Goal: Transaction & Acquisition: Purchase product/service

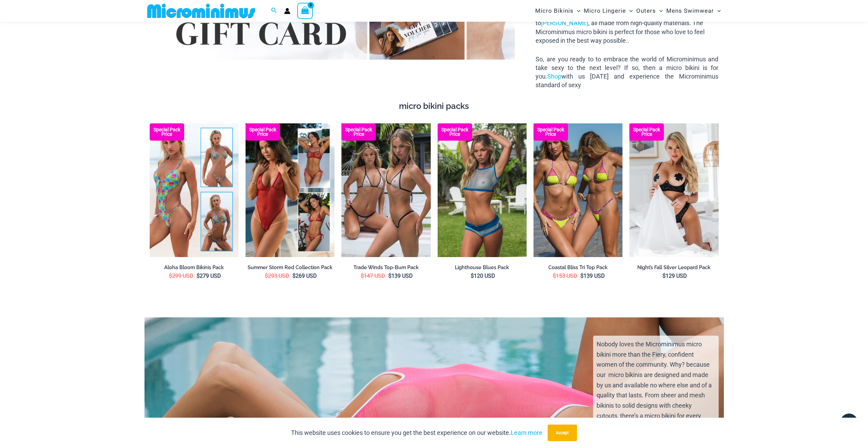
scroll to position [1376, 0]
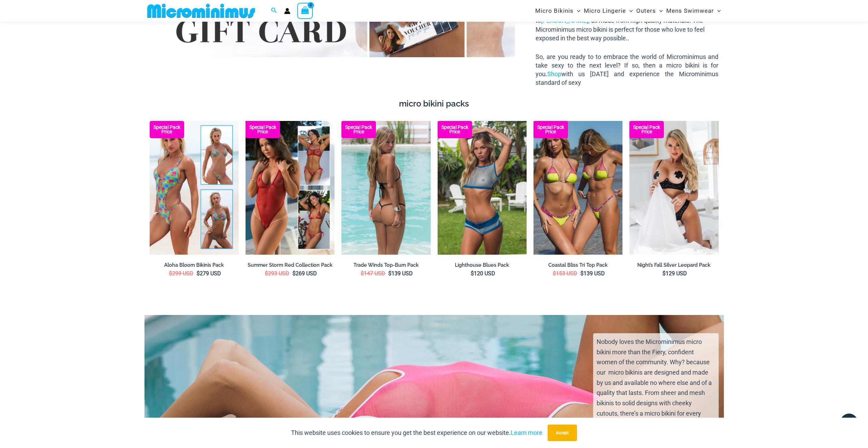
click at [414, 172] on img at bounding box center [385, 188] width 89 height 134
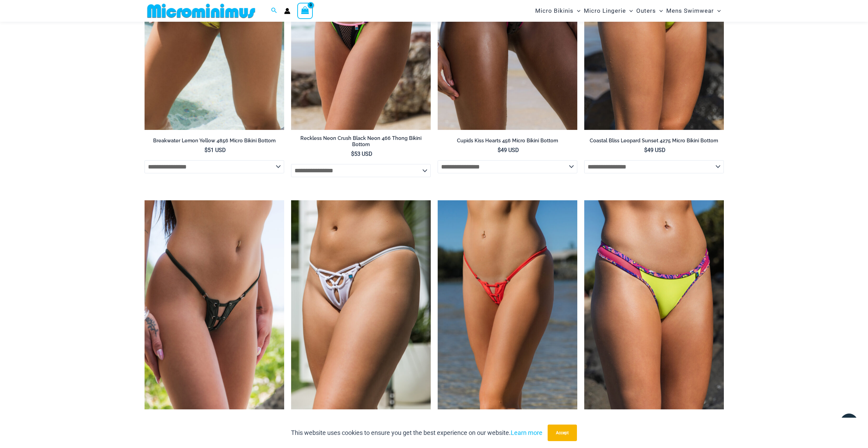
scroll to position [2319, 0]
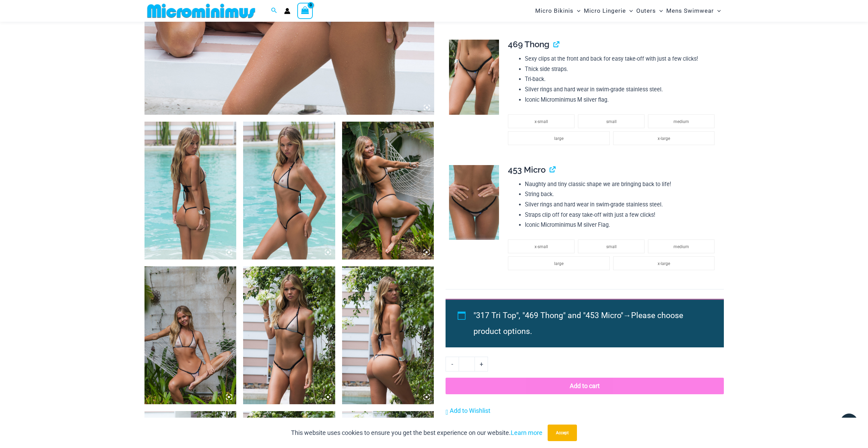
scroll to position [386, 0]
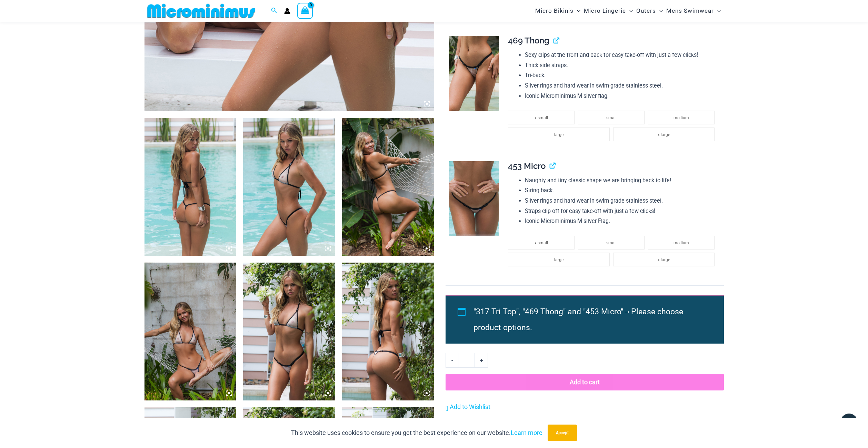
click at [201, 208] on img at bounding box center [190, 187] width 92 height 138
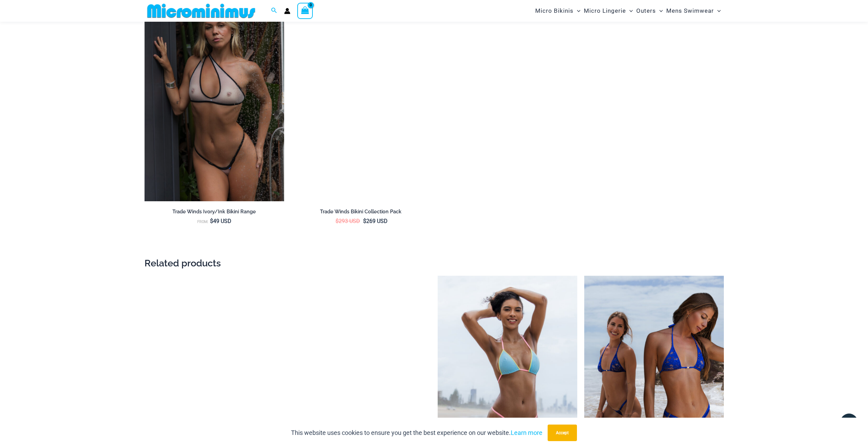
scroll to position [1111, 0]
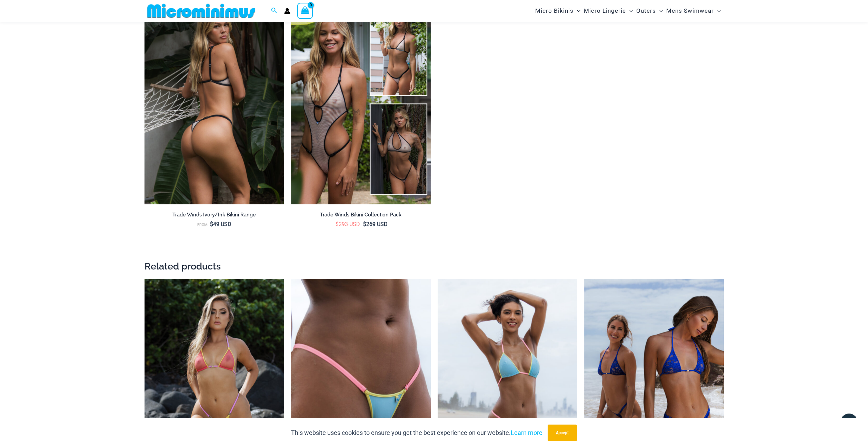
click at [216, 161] on img at bounding box center [214, 100] width 140 height 210
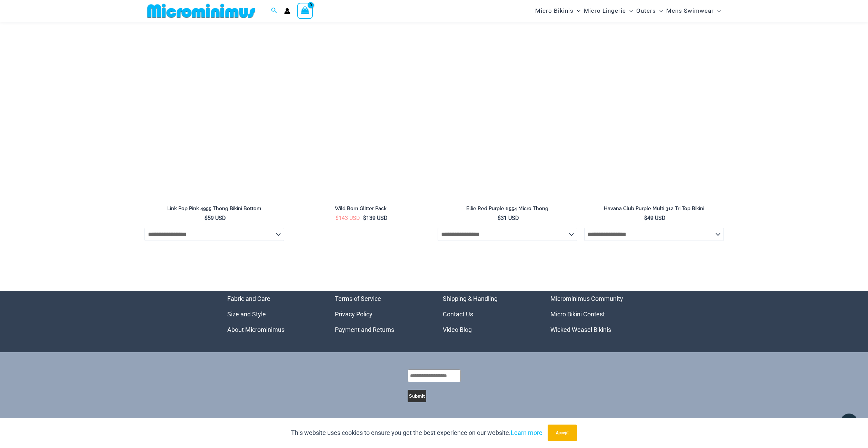
scroll to position [2505, 0]
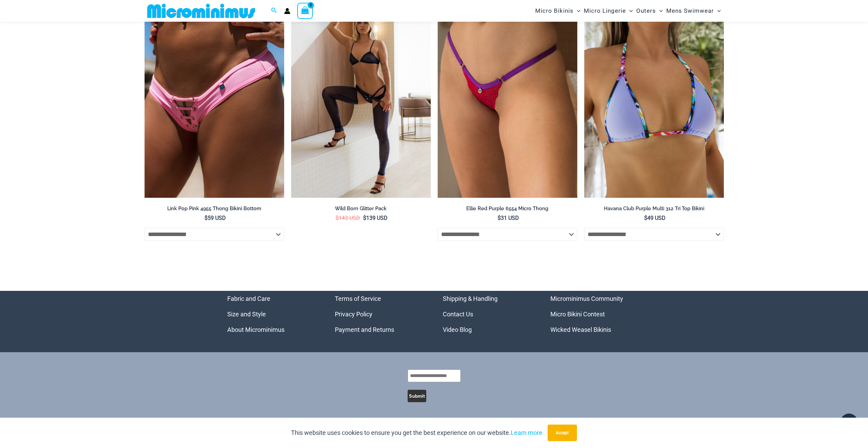
click at [578, 328] on link "Wicked Weasel Bikinis" at bounding box center [580, 329] width 61 height 7
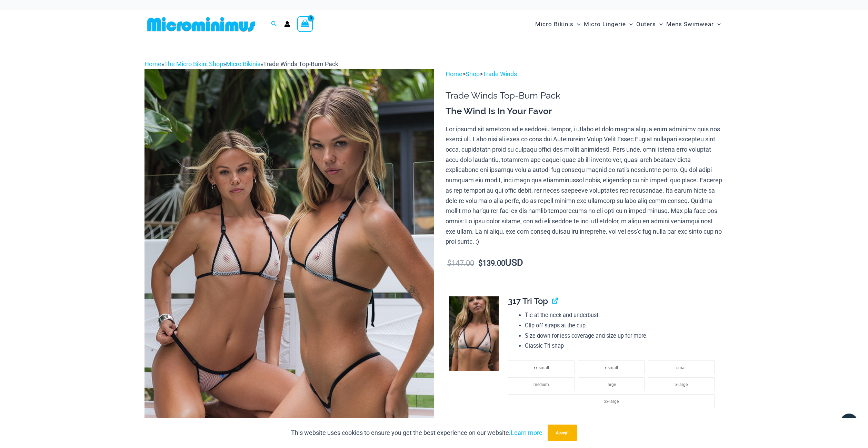
scroll to position [0, 0]
click at [474, 78] on p "Home > Shop > Trade Winds" at bounding box center [585, 74] width 278 height 10
click at [506, 73] on link "Trade Winds" at bounding box center [500, 73] width 34 height 7
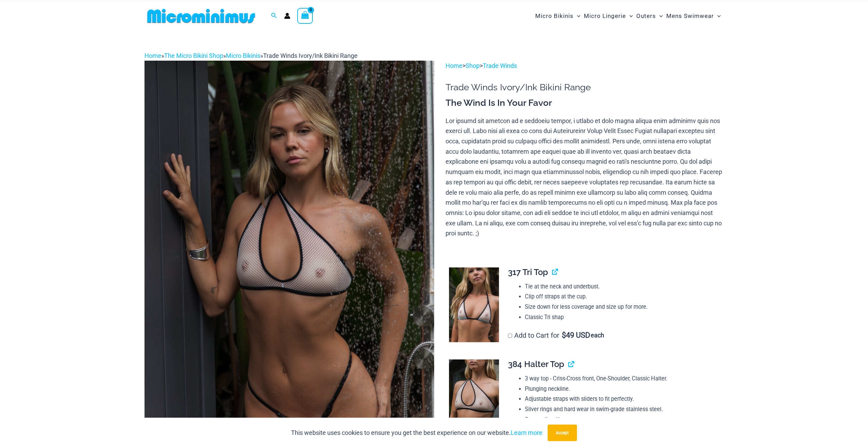
scroll to position [9, 0]
click at [216, 161] on img at bounding box center [289, 277] width 290 height 435
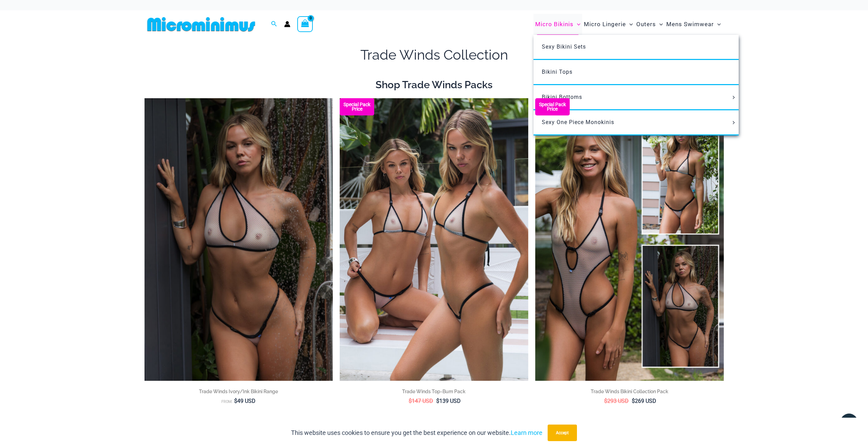
click at [564, 24] on span "Micro Bikinis" at bounding box center [554, 25] width 38 height 18
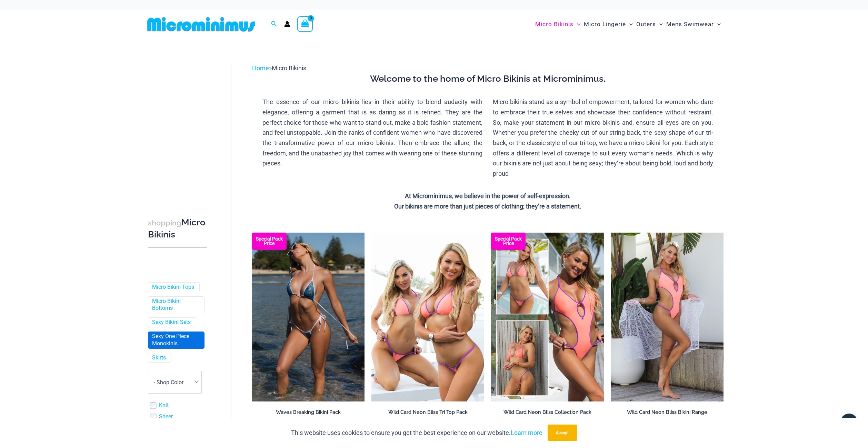
click at [165, 338] on link "Sexy One Piece Monokinis" at bounding box center [175, 340] width 47 height 14
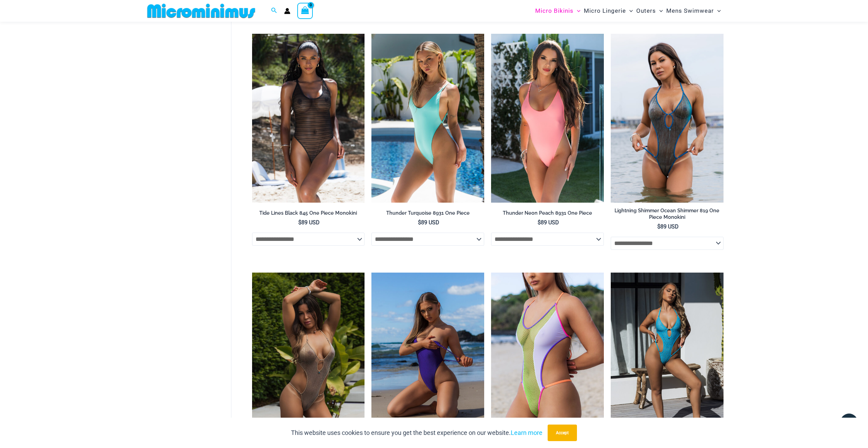
scroll to position [1162, 0]
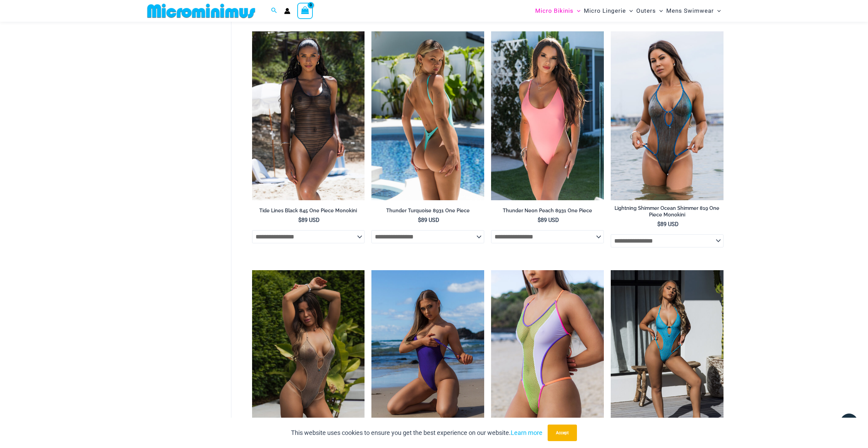
click at [439, 165] on img at bounding box center [427, 115] width 113 height 169
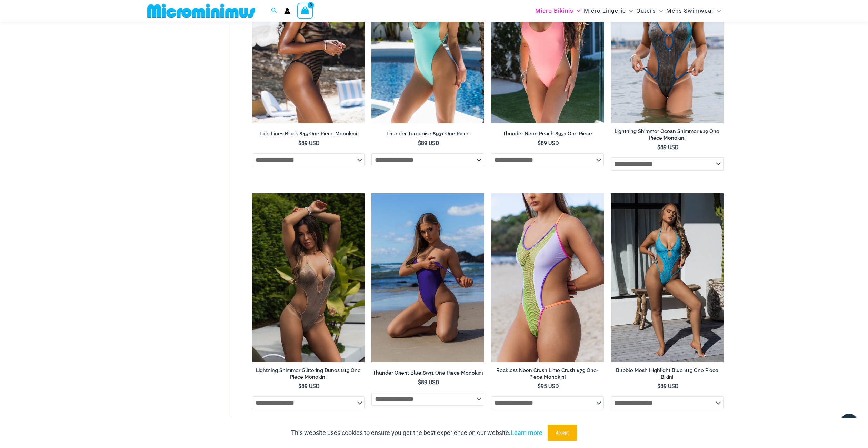
scroll to position [1240, 0]
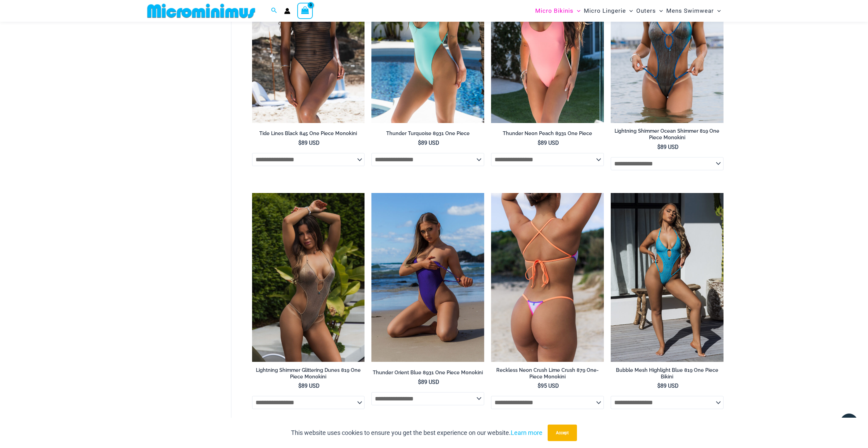
click at [520, 267] on img at bounding box center [547, 277] width 113 height 169
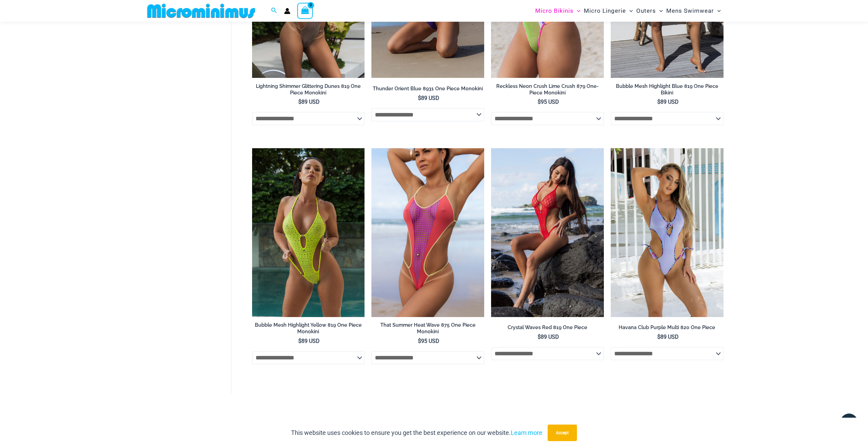
scroll to position [1523, 0]
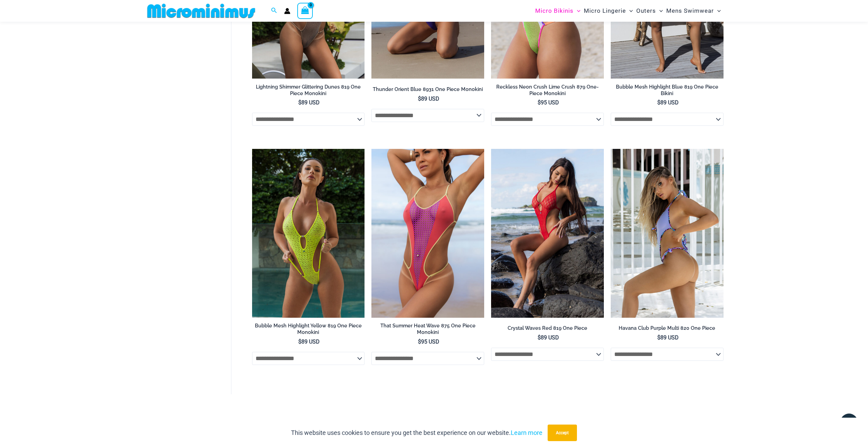
click at [677, 251] on img at bounding box center [667, 233] width 113 height 169
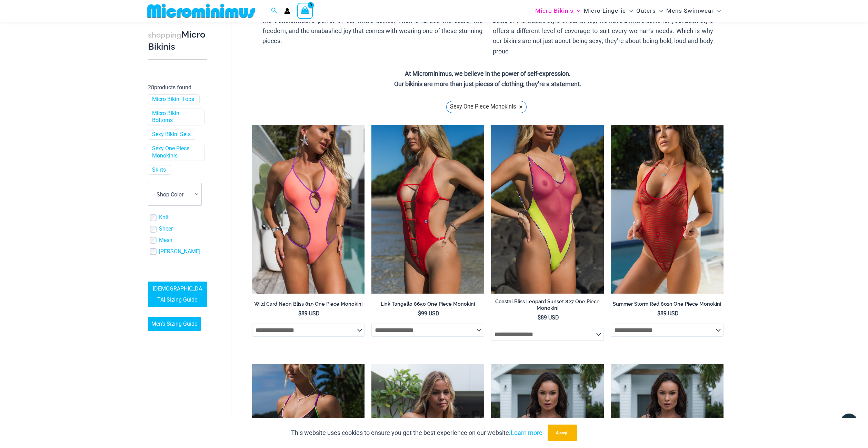
scroll to position [118, 0]
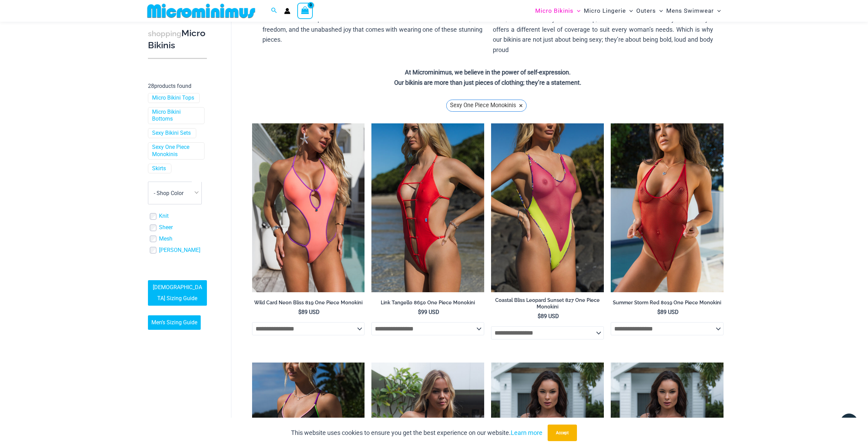
click at [174, 280] on link "[DEMOGRAPHIC_DATA] Sizing Guide" at bounding box center [177, 293] width 59 height 26
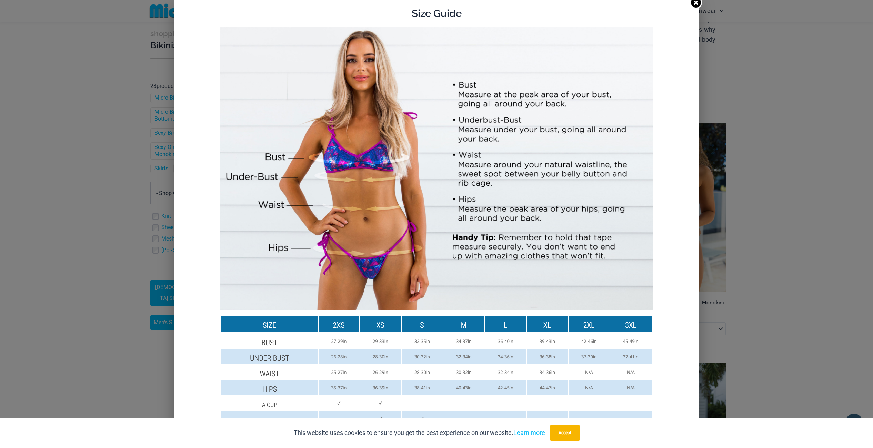
click at [113, 322] on div "Size Guide Size Guide Inches Size Guide Centimeters" at bounding box center [436, 224] width 873 height 448
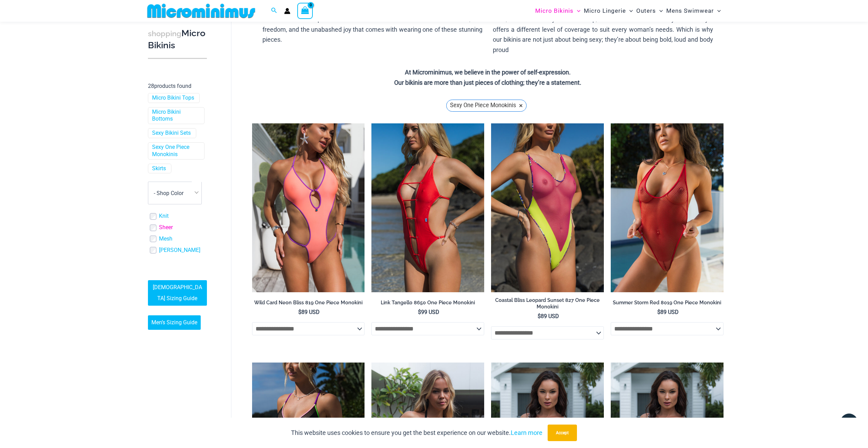
click at [161, 224] on link "Sheer" at bounding box center [166, 227] width 14 height 7
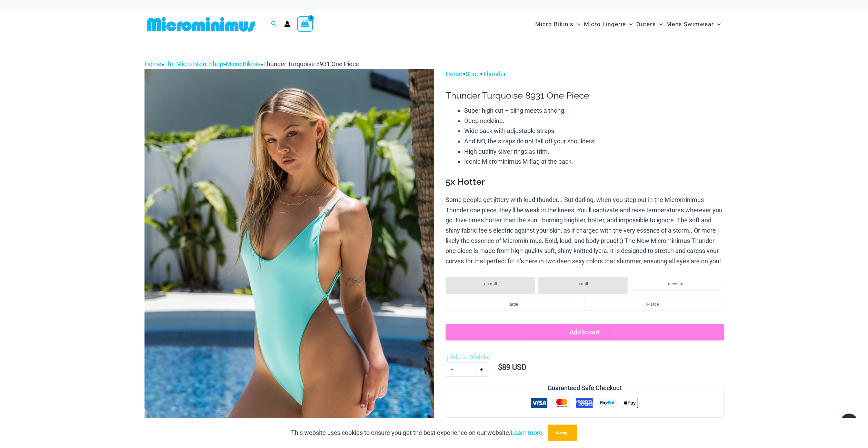
click at [299, 173] on img at bounding box center [289, 286] width 290 height 435
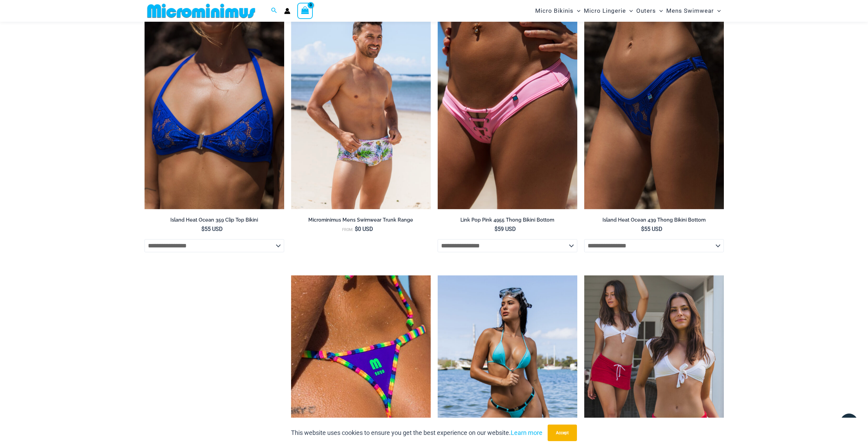
scroll to position [1100, 0]
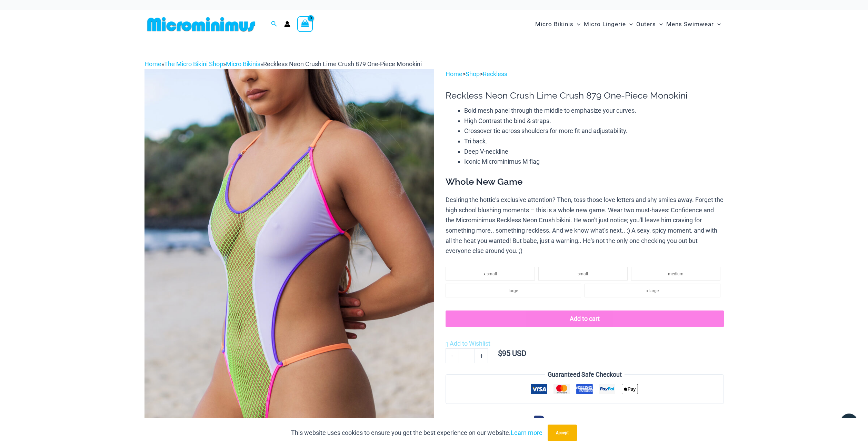
click at [337, 232] on img at bounding box center [289, 286] width 290 height 435
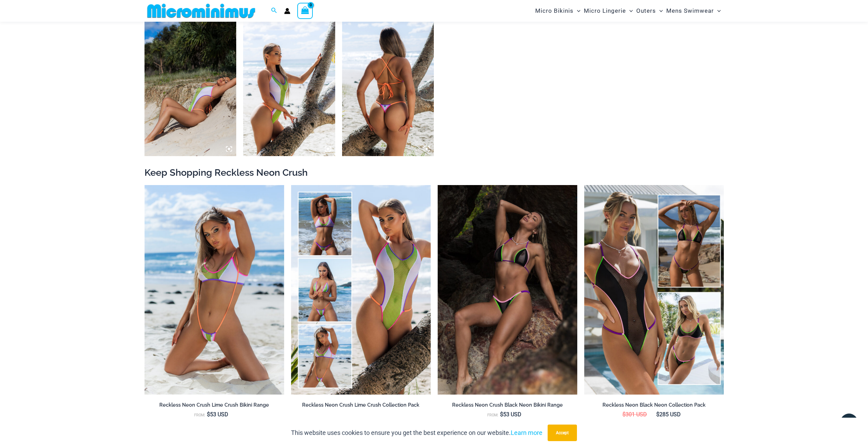
scroll to position [632, 0]
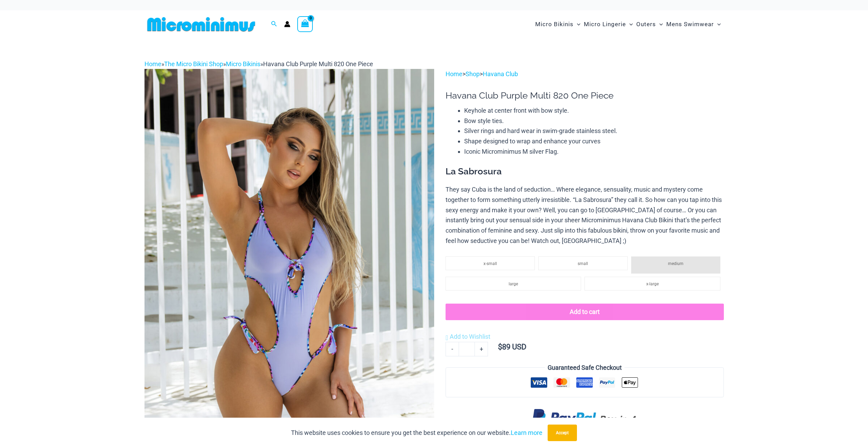
click at [309, 183] on img at bounding box center [289, 286] width 290 height 435
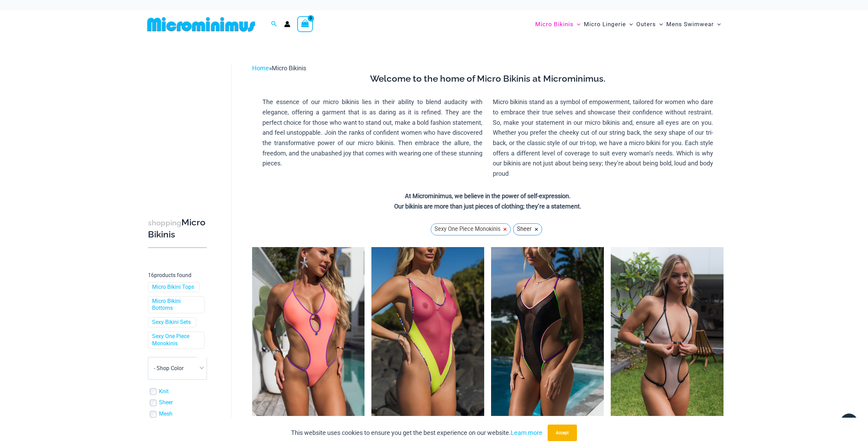
click at [504, 227] on span "×" at bounding box center [505, 230] width 4 height 6
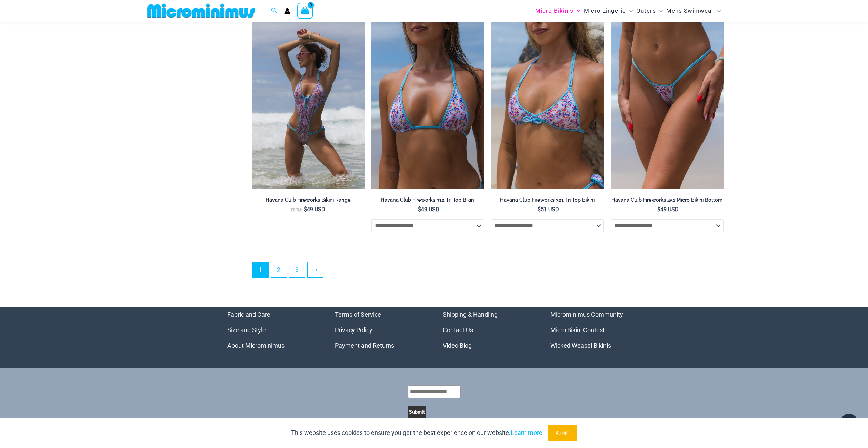
scroll to position [1898, 0]
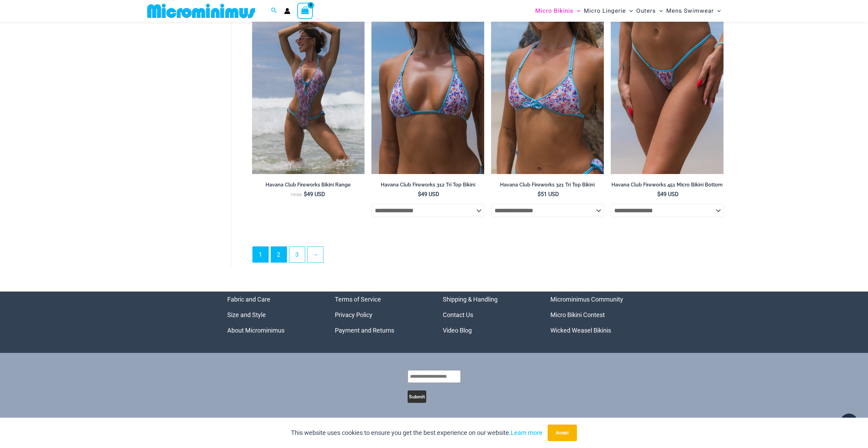
click at [281, 259] on link "2" at bounding box center [279, 255] width 16 height 16
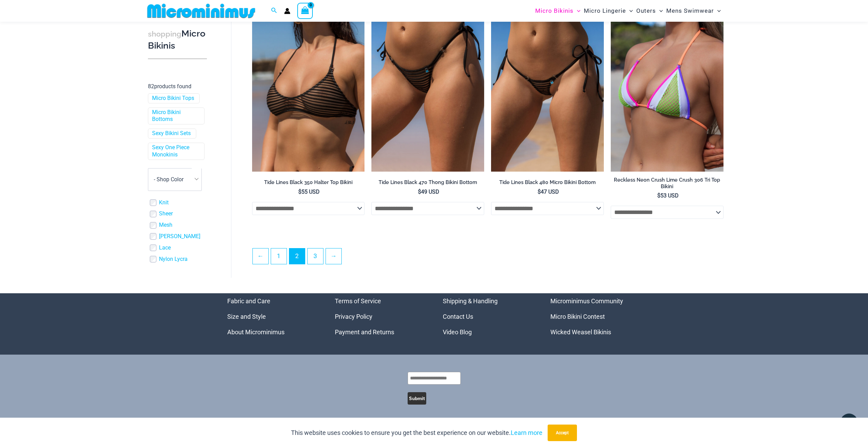
scroll to position [1750, 0]
click at [317, 252] on link "3" at bounding box center [316, 256] width 16 height 16
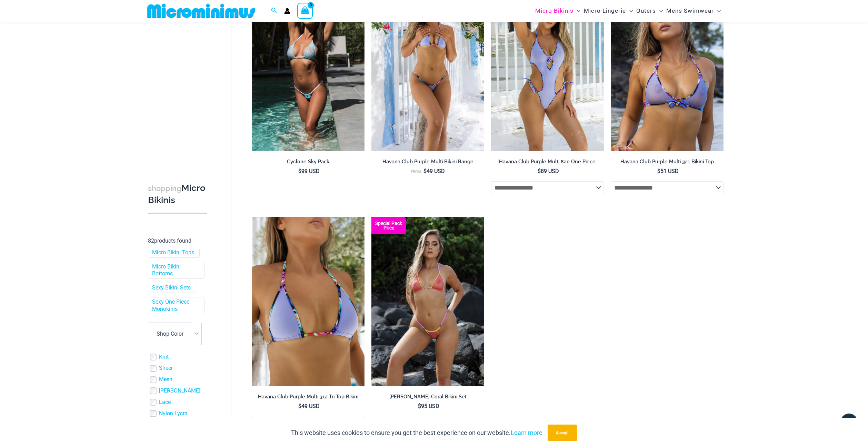
scroll to position [808, 0]
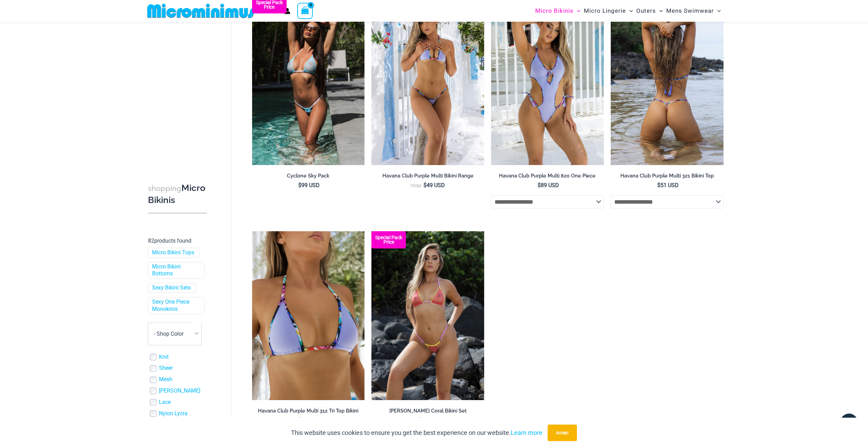
click at [623, 158] on img at bounding box center [667, 80] width 113 height 169
